Goal: Complete application form

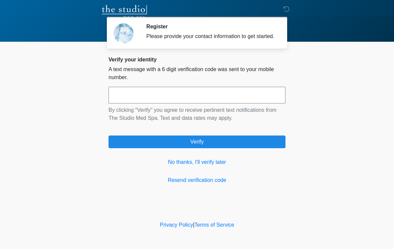
click at [230, 102] on input "text" at bounding box center [196, 95] width 177 height 17
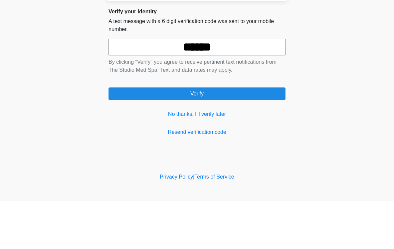
type input "******"
click at [267, 135] on button "Verify" at bounding box center [196, 141] width 177 height 13
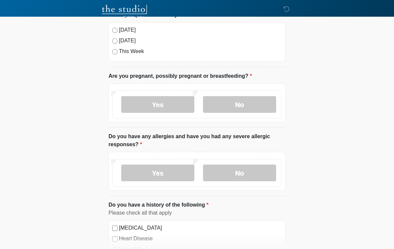
click at [245, 104] on label "No" at bounding box center [239, 104] width 73 height 17
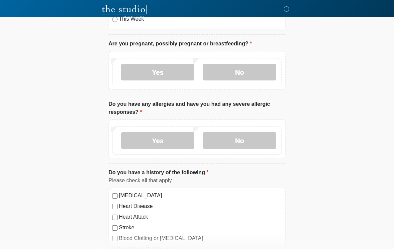
click at [247, 136] on label "No" at bounding box center [239, 140] width 73 height 17
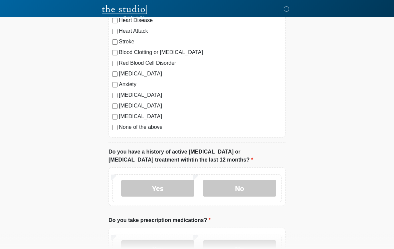
scroll to position [267, 0]
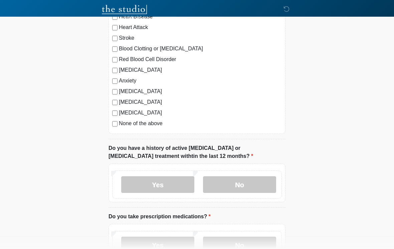
click at [152, 121] on label "None of the above" at bounding box center [200, 124] width 163 height 8
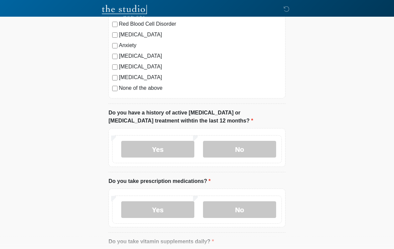
scroll to position [302, 0]
click at [253, 146] on label "No" at bounding box center [239, 149] width 73 height 17
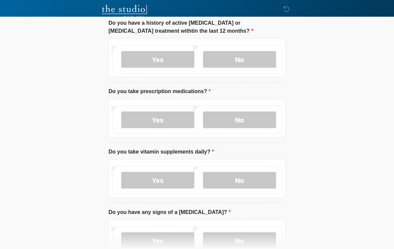
click at [257, 116] on label "No" at bounding box center [239, 120] width 73 height 17
click at [262, 175] on label "No" at bounding box center [239, 180] width 73 height 17
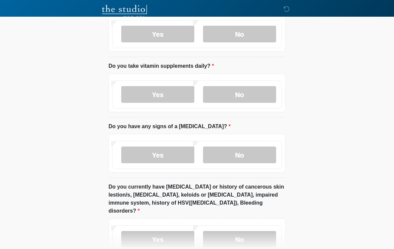
scroll to position [478, 0]
click at [177, 89] on label "Yes" at bounding box center [157, 94] width 73 height 17
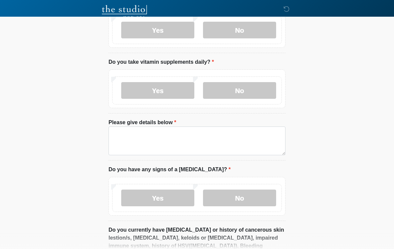
scroll to position [481, 0]
click at [249, 93] on label "No" at bounding box center [239, 91] width 73 height 17
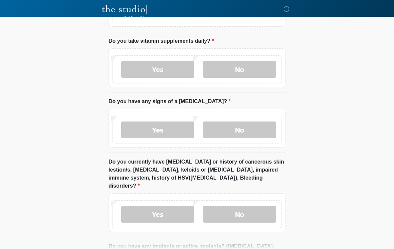
scroll to position [503, 0]
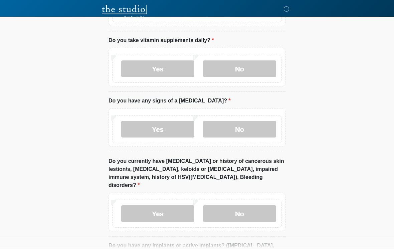
click at [259, 133] on label "No" at bounding box center [239, 129] width 73 height 17
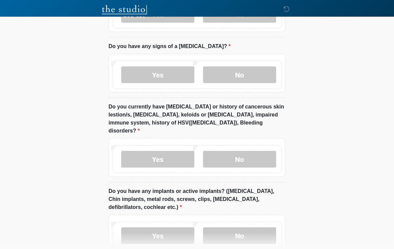
click at [260, 153] on label "No" at bounding box center [239, 159] width 73 height 17
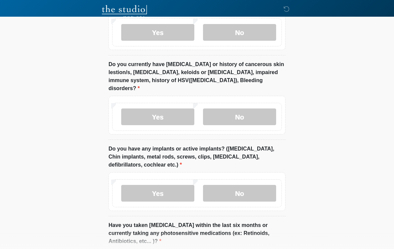
click at [266, 187] on label "No" at bounding box center [239, 193] width 73 height 17
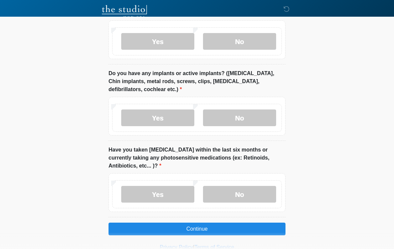
scroll to position [678, 0]
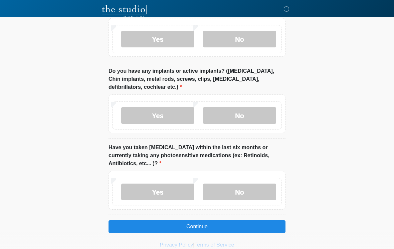
click at [258, 183] on label "No" at bounding box center [239, 191] width 73 height 17
click at [267, 220] on button "Continue" at bounding box center [196, 226] width 177 height 13
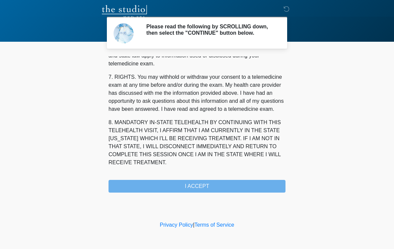
scroll to position [279, 0]
click at [243, 190] on button "I ACCEPT" at bounding box center [196, 186] width 177 height 13
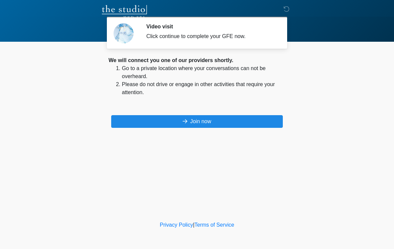
click at [180, 121] on button "Join now" at bounding box center [196, 121] width 171 height 13
